Goal: Task Accomplishment & Management: Complete application form

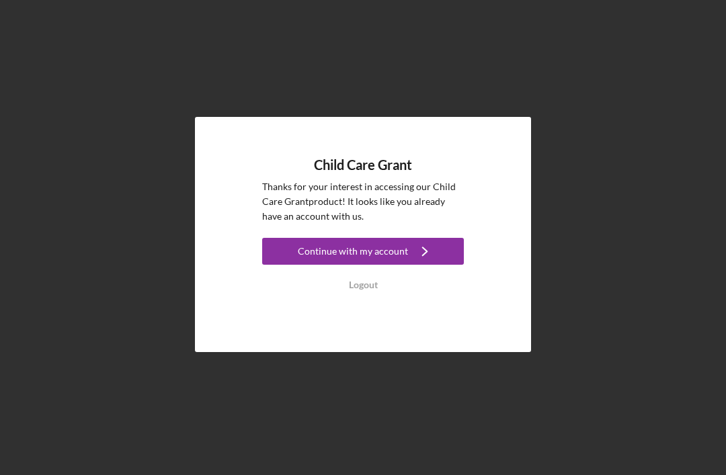
click at [423, 255] on polyline "button" at bounding box center [425, 251] width 5 height 8
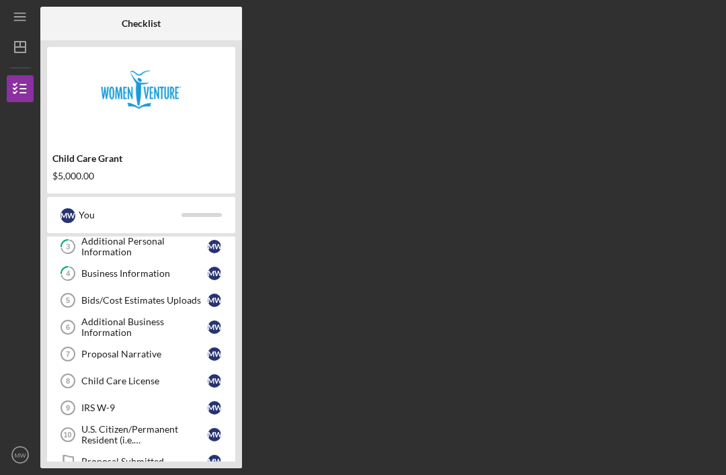
scroll to position [36, 0]
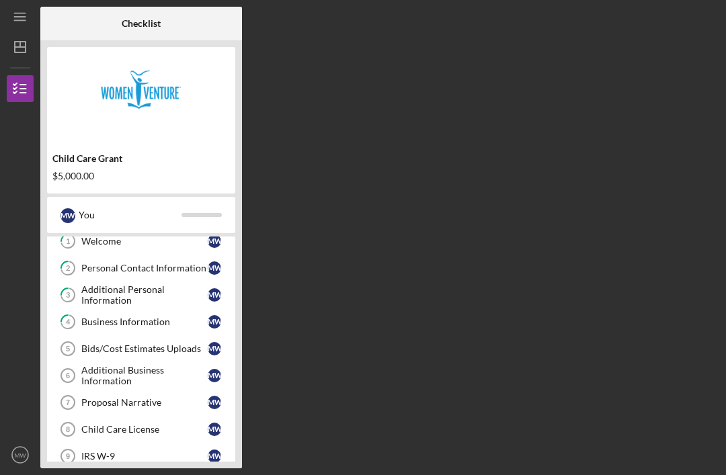
click at [169, 324] on div "Business Information" at bounding box center [144, 321] width 126 height 11
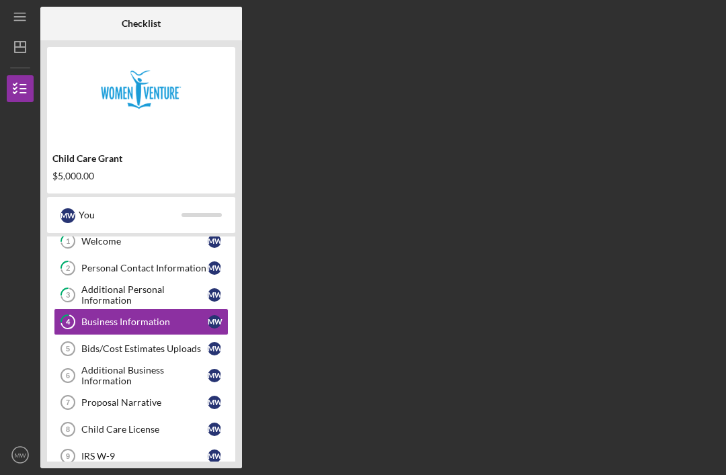
scroll to position [43, 0]
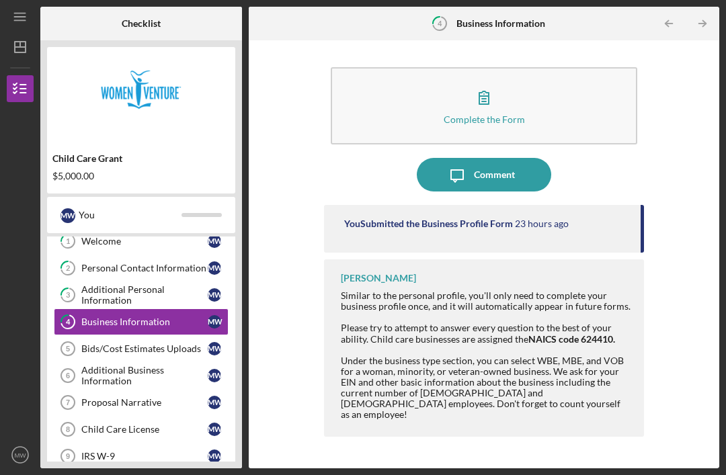
click at [560, 81] on button "Complete the Form Form" at bounding box center [484, 105] width 306 height 77
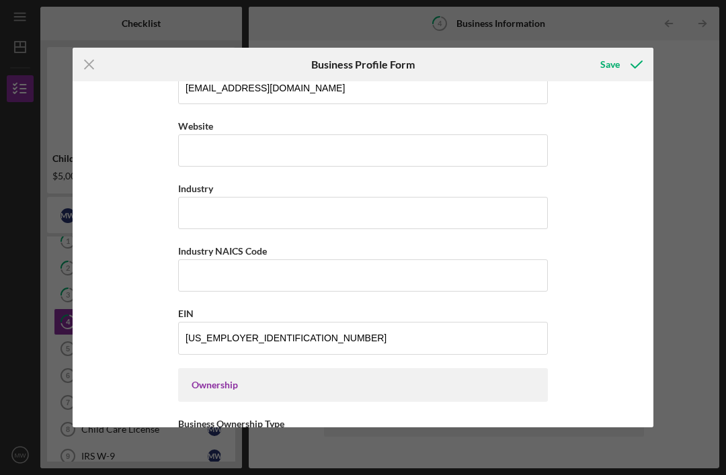
click at [620, 64] on icon "submit" at bounding box center [636, 65] width 34 height 34
